Goal: Task Accomplishment & Management: Complete application form

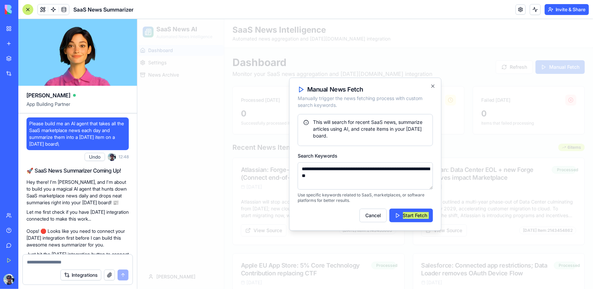
scroll to position [453, 0]
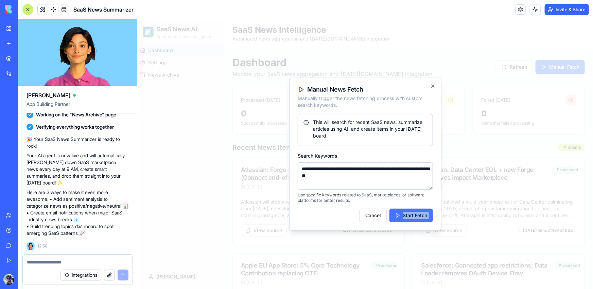
click at [400, 215] on button "Start Fetch" at bounding box center [411, 215] width 44 height 14
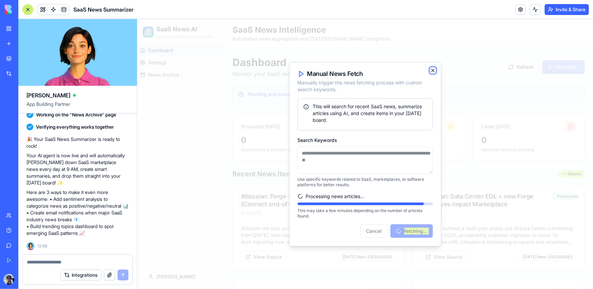
click at [435, 72] on icon "button" at bounding box center [432, 69] width 5 height 5
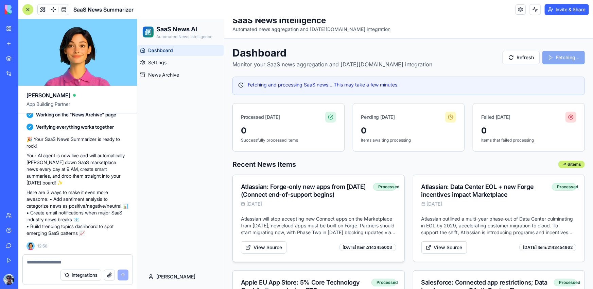
scroll to position [0, 0]
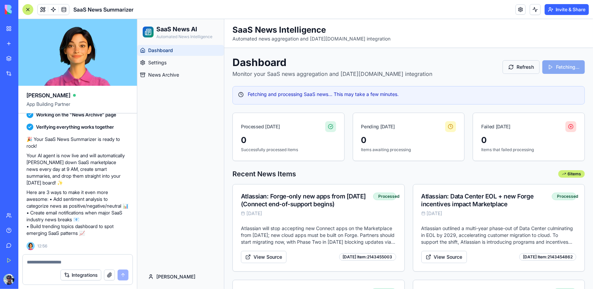
click at [521, 62] on button "Refresh" at bounding box center [521, 67] width 37 height 14
click at [516, 64] on button "Refresh" at bounding box center [521, 67] width 37 height 14
click at [27, 8] on div at bounding box center [27, 9] width 11 height 11
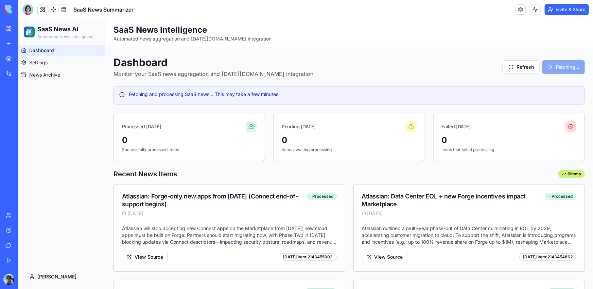
click at [560, 10] on button "Invite & Share" at bounding box center [567, 9] width 44 height 11
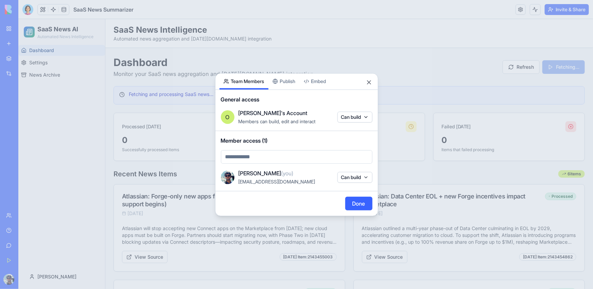
click at [330, 82] on button "Embed" at bounding box center [315, 81] width 31 height 16
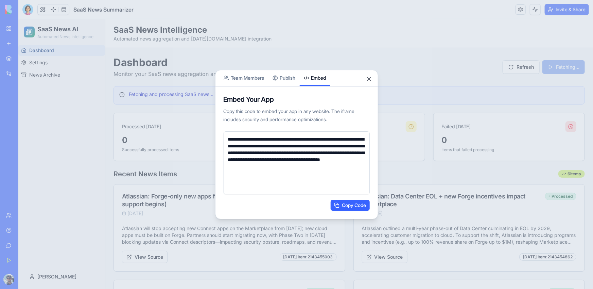
click at [345, 205] on button "Copy Code" at bounding box center [350, 205] width 39 height 11
click at [258, 158] on textarea "**********" at bounding box center [297, 162] width 146 height 63
drag, startPoint x: 243, startPoint y: 147, endPoint x: 287, endPoint y: 151, distance: 44.1
click at [287, 151] on textarea "**********" at bounding box center [297, 162] width 146 height 63
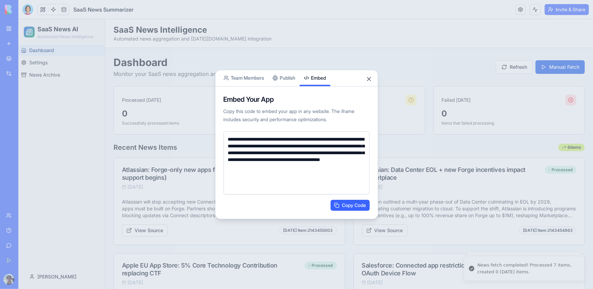
click at [281, 77] on div "**********" at bounding box center [296, 145] width 163 height 150
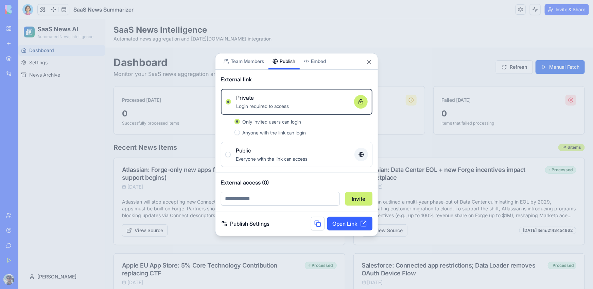
click at [276, 147] on div "Public" at bounding box center [292, 150] width 113 height 8
click at [231, 152] on button "Public Everyone with the link can access" at bounding box center [227, 154] width 5 height 5
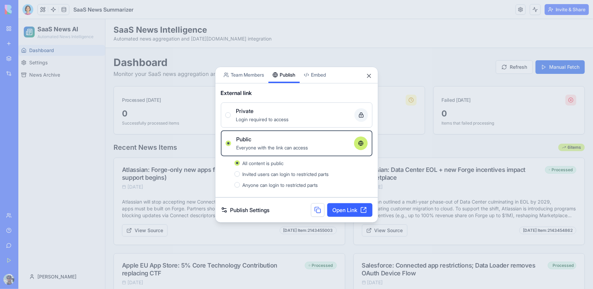
click at [340, 211] on link "Open Link" at bounding box center [350, 210] width 45 height 14
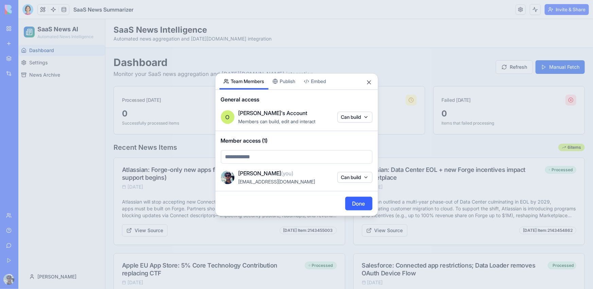
click at [254, 74] on button "Team Members" at bounding box center [244, 81] width 49 height 16
click at [372, 79] on button "Close" at bounding box center [369, 82] width 7 height 7
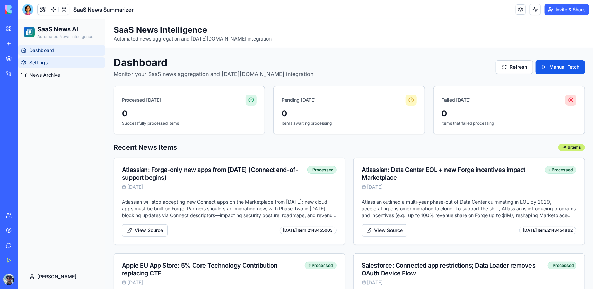
click at [69, 64] on link "Settings" at bounding box center [61, 62] width 87 height 11
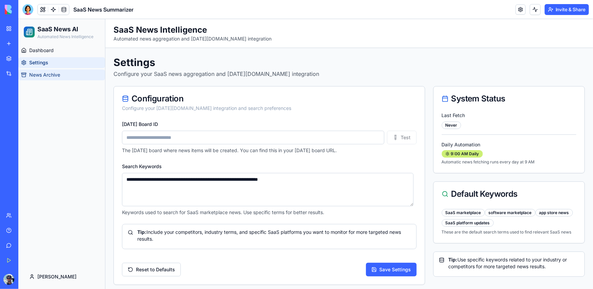
click at [71, 76] on link "News Archive" at bounding box center [61, 74] width 87 height 11
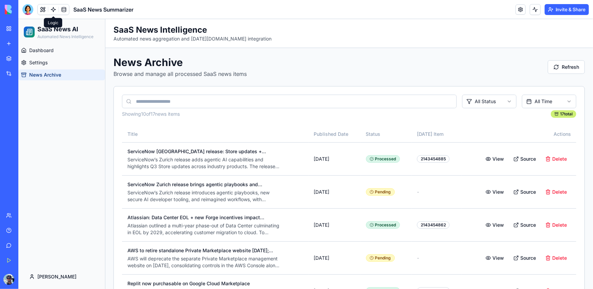
click at [50, 12] on span at bounding box center [53, 9] width 19 height 19
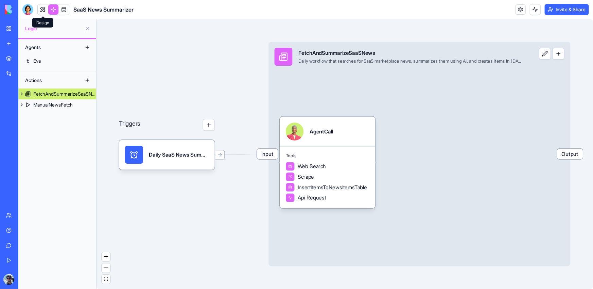
click at [45, 10] on link at bounding box center [43, 9] width 10 height 10
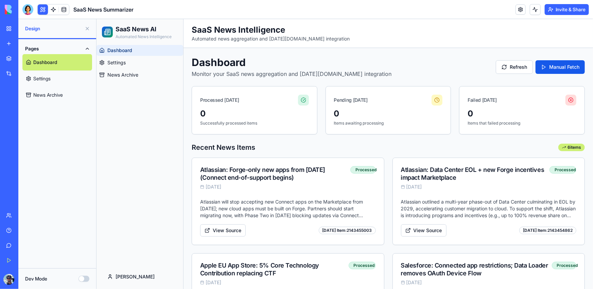
click at [80, 282] on div "Dev Mode" at bounding box center [57, 278] width 78 height 21
click at [82, 280] on button "Dev Mode" at bounding box center [84, 278] width 11 height 6
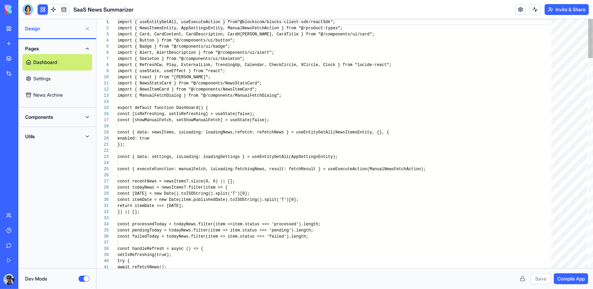
scroll to position [43, 0]
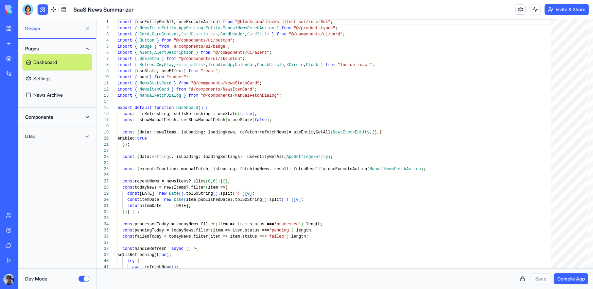
click at [25, 105] on div "New App" at bounding box center [15, 106] width 19 height 7
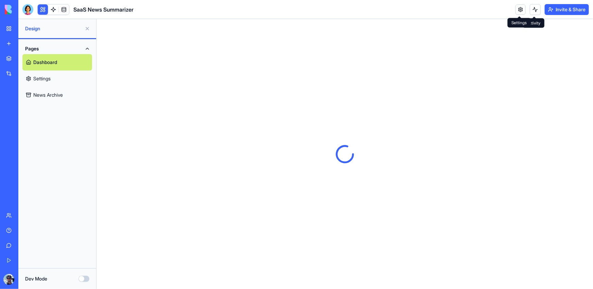
click at [521, 11] on link at bounding box center [521, 9] width 10 height 10
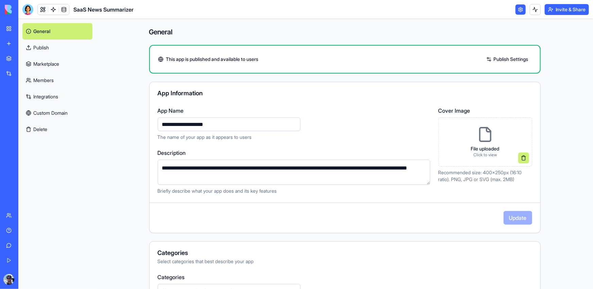
scroll to position [125, 0]
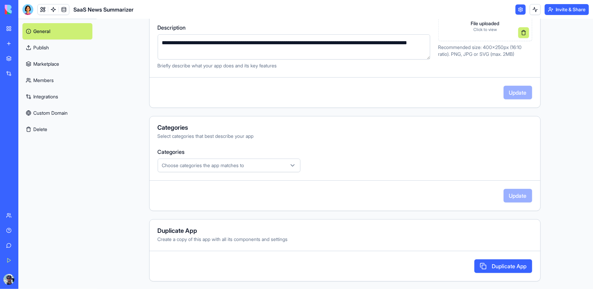
click at [250, 161] on button "Choose categories the app matches to" at bounding box center [229, 165] width 143 height 14
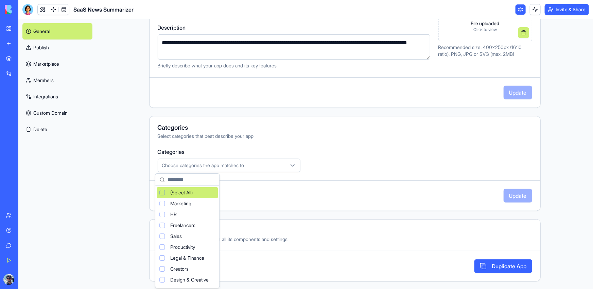
click at [250, 161] on html "**********" at bounding box center [296, 144] width 593 height 289
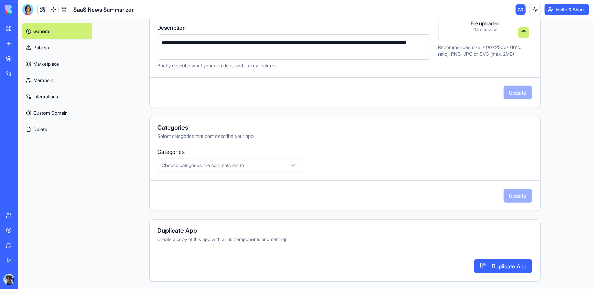
click at [250, 161] on button "Choose categories the app matches to" at bounding box center [229, 165] width 143 height 14
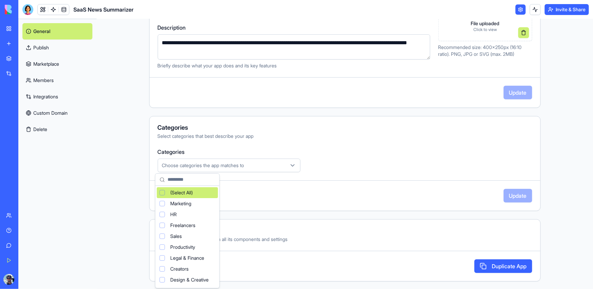
click at [402, 111] on html "**********" at bounding box center [296, 144] width 593 height 289
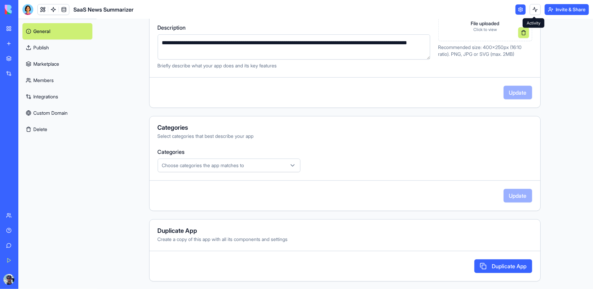
click at [538, 12] on button at bounding box center [535, 9] width 11 height 11
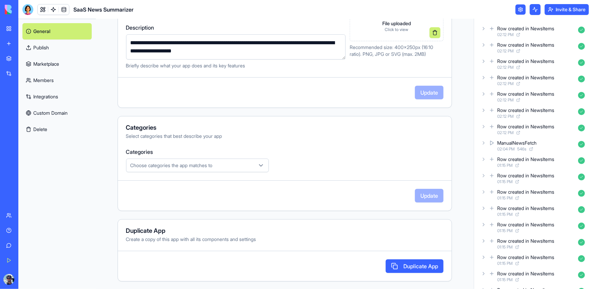
scroll to position [0, 0]
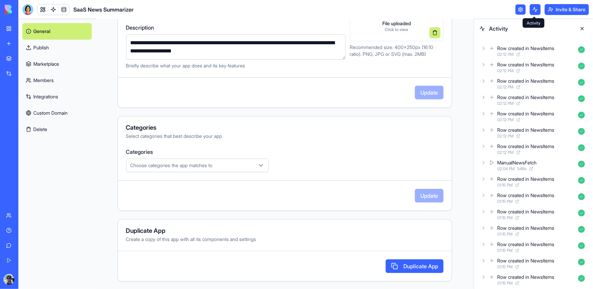
click at [50, 61] on link "Marketplace" at bounding box center [56, 64] width 69 height 16
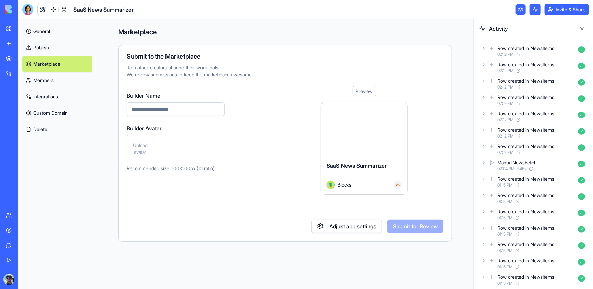
click at [46, 49] on link "Publish" at bounding box center [57, 47] width 70 height 16
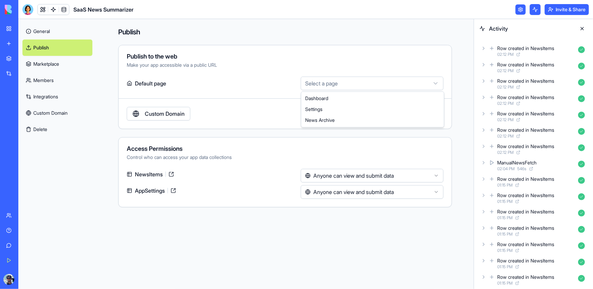
click at [318, 79] on html "**********" at bounding box center [296, 144] width 593 height 289
click at [53, 30] on html "**********" at bounding box center [296, 144] width 593 height 289
click at [61, 130] on button "Delete" at bounding box center [57, 129] width 70 height 16
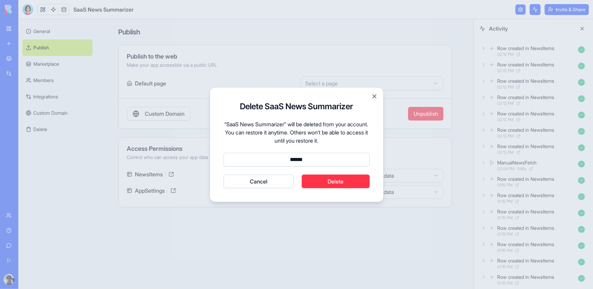
type input "******"
click at [224, 174] on button "Cancel" at bounding box center [259, 181] width 70 height 14
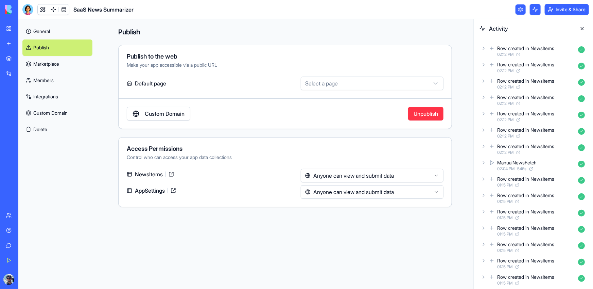
click at [34, 126] on button "Delete" at bounding box center [57, 129] width 70 height 16
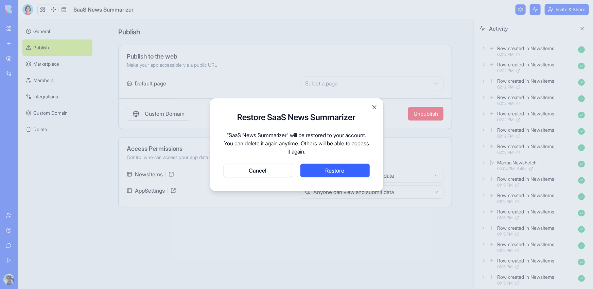
click at [367, 111] on div "Restore SaaS News Summarizer “SaaS News Summarizer” will be restored to your ac…" at bounding box center [297, 144] width 174 height 93
click at [375, 108] on button "Close" at bounding box center [374, 107] width 7 height 7
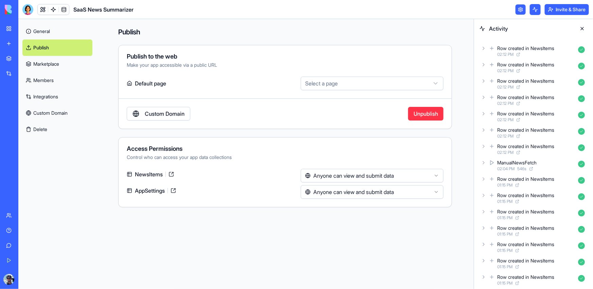
click at [8, 14] on div "BETA" at bounding box center [9, 9] width 14 height 19
click at [9, 10] on img at bounding box center [26, 10] width 42 height 10
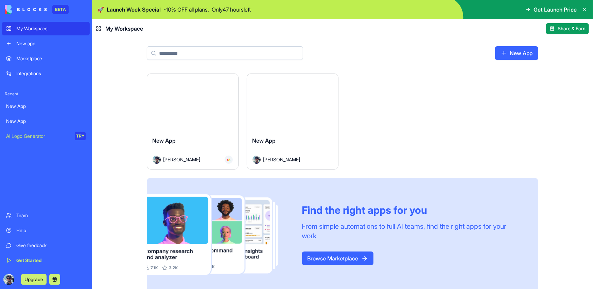
click at [23, 39] on link "New app" at bounding box center [46, 44] width 88 height 14
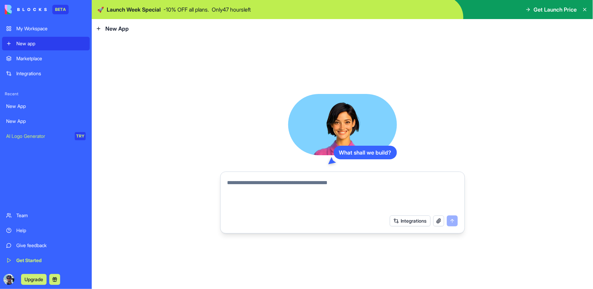
click at [369, 156] on div "What shall we build?" at bounding box center [365, 153] width 63 height 14
click at [421, 222] on button "Integrations" at bounding box center [410, 220] width 41 height 11
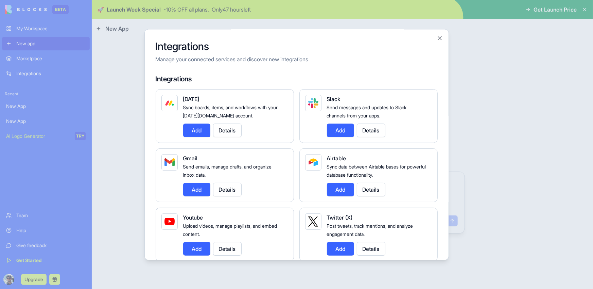
click at [200, 133] on button "Add" at bounding box center [196, 130] width 27 height 14
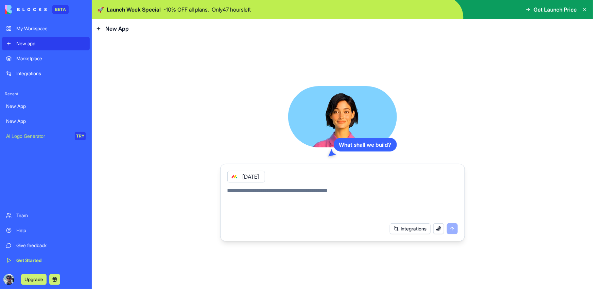
click at [423, 230] on button "Integrations" at bounding box center [410, 228] width 41 height 11
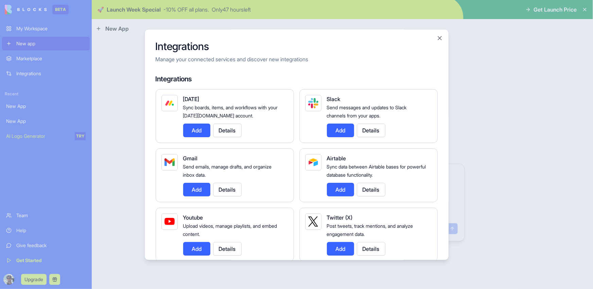
click at [334, 125] on button "Add" at bounding box center [340, 130] width 27 height 14
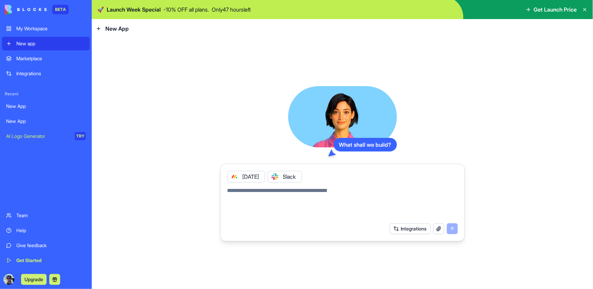
click at [409, 227] on button "Integrations" at bounding box center [410, 228] width 41 height 11
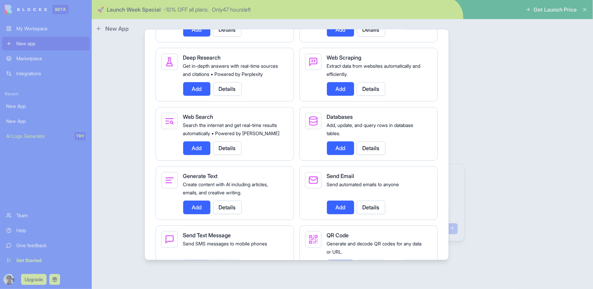
scroll to position [962, 0]
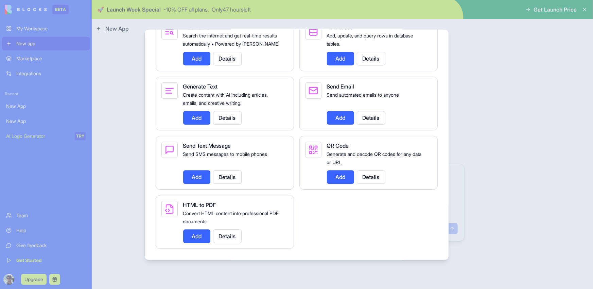
click at [483, 194] on div at bounding box center [296, 144] width 593 height 289
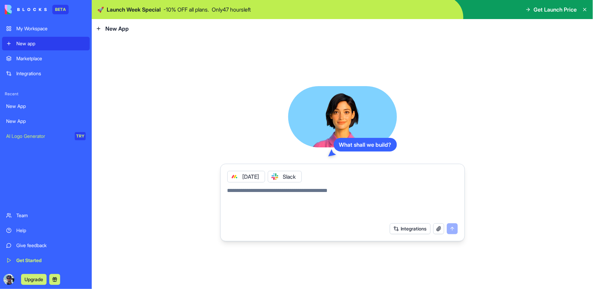
click at [325, 189] on textarea at bounding box center [343, 202] width 231 height 33
click at [281, 178] on div at bounding box center [275, 176] width 11 height 11
click at [241, 177] on div "[DATE]" at bounding box center [247, 177] width 38 height 12
click at [227, 178] on div "[DATE]" at bounding box center [342, 175] width 239 height 16
click at [232, 174] on icon at bounding box center [234, 176] width 5 height 5
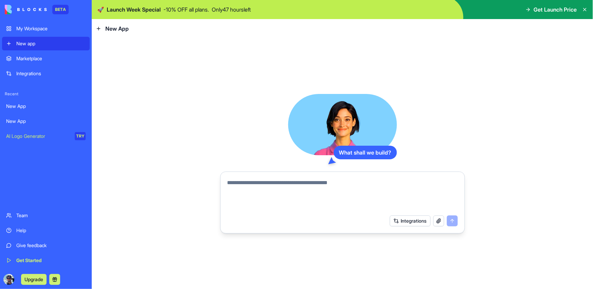
click at [334, 187] on textarea at bounding box center [343, 195] width 231 height 33
type textarea "**********"
